Goal: Task Accomplishment & Management: Use online tool/utility

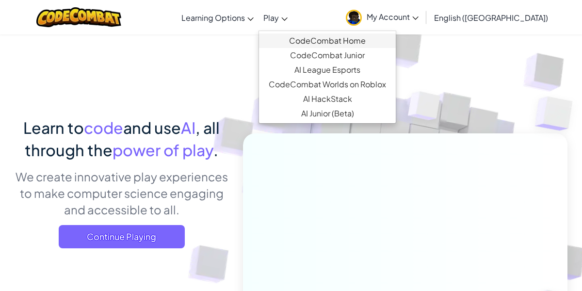
click at [338, 41] on link "CodeCombat Home" at bounding box center [327, 40] width 137 height 15
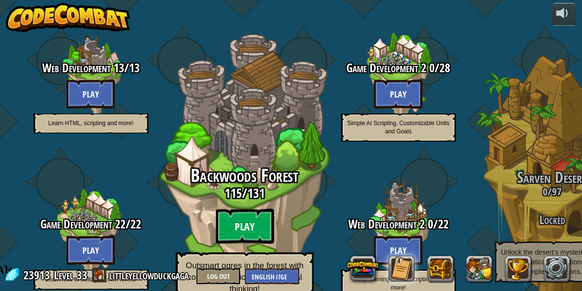
click at [241, 209] on btn "Play" at bounding box center [244, 226] width 58 height 35
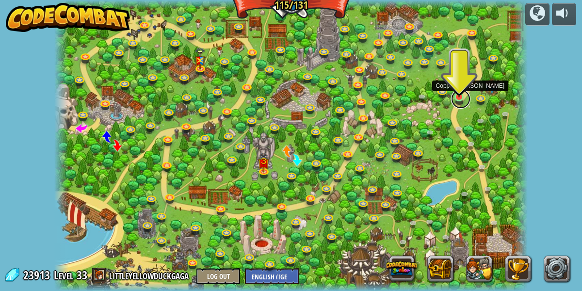
click at [460, 97] on link at bounding box center [460, 98] width 19 height 19
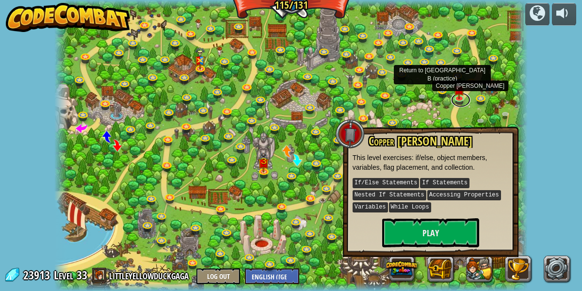
click at [443, 91] on link at bounding box center [443, 91] width 19 height 19
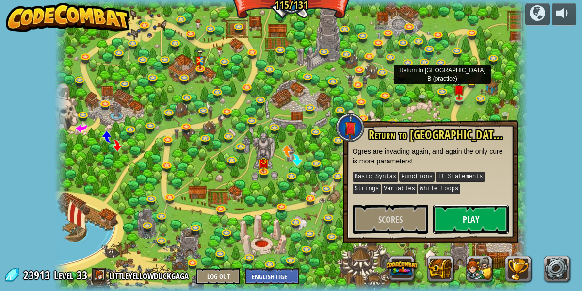
click at [459, 220] on button "Play" at bounding box center [471, 219] width 76 height 29
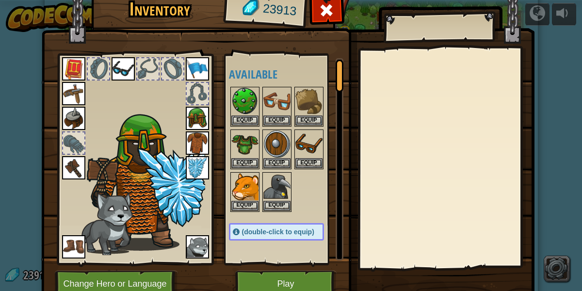
click at [287, 283] on button "Play" at bounding box center [285, 283] width 101 height 27
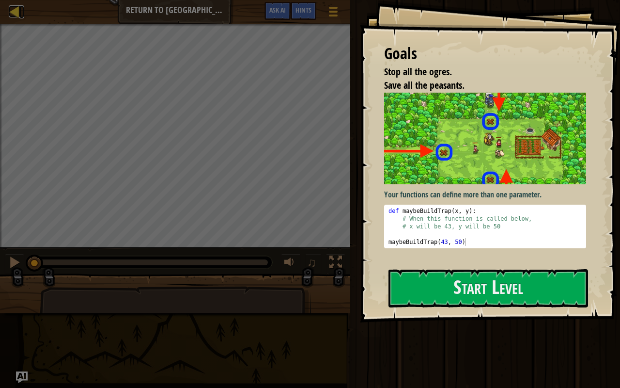
click at [13, 13] on div at bounding box center [15, 11] width 12 height 12
